Goal: Register for event/course

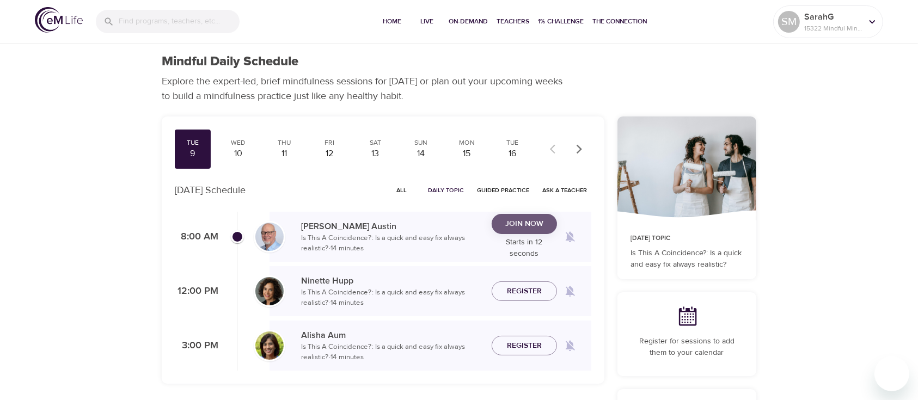
click at [503, 228] on span "Join Now" at bounding box center [524, 224] width 48 height 14
click at [579, 146] on icon "button" at bounding box center [579, 148] width 5 height 9
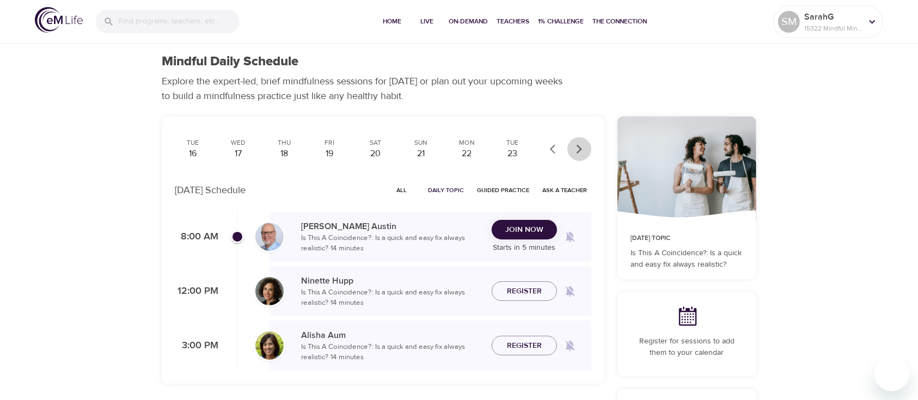
click at [579, 146] on icon "button" at bounding box center [579, 148] width 5 height 9
click at [577, 148] on icon "button" at bounding box center [579, 149] width 11 height 11
click at [553, 154] on icon "button" at bounding box center [555, 149] width 11 height 11
click at [195, 150] on div "30" at bounding box center [192, 154] width 27 height 13
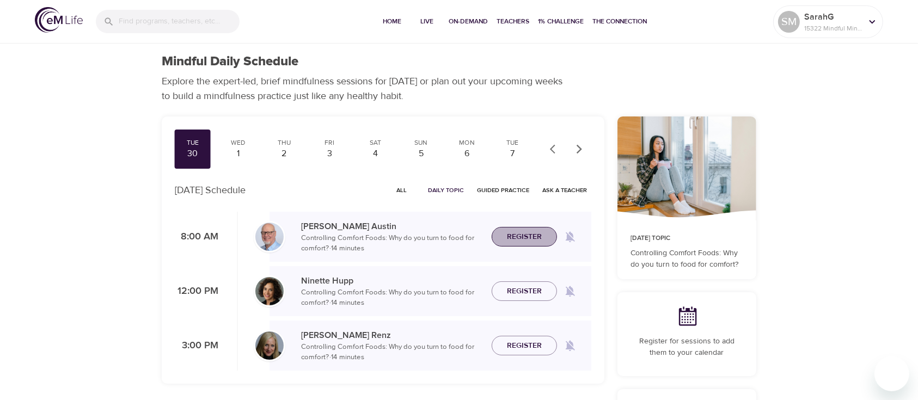
click at [530, 237] on span "Register" at bounding box center [524, 237] width 35 height 14
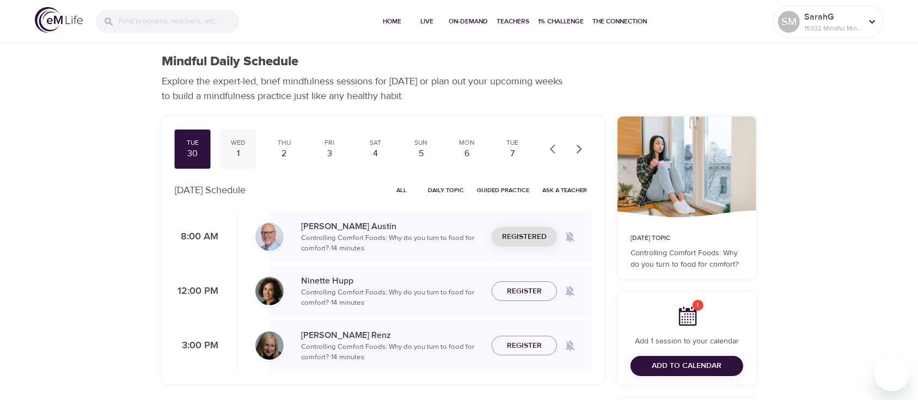
click at [237, 156] on div "1" at bounding box center [238, 154] width 27 height 13
